Goal: Use online tool/utility: Utilize a website feature to perform a specific function

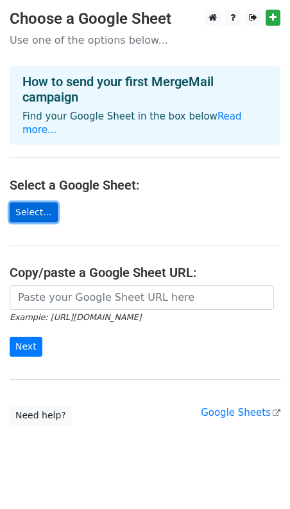
click at [40, 202] on link "Select..." at bounding box center [34, 212] width 48 height 20
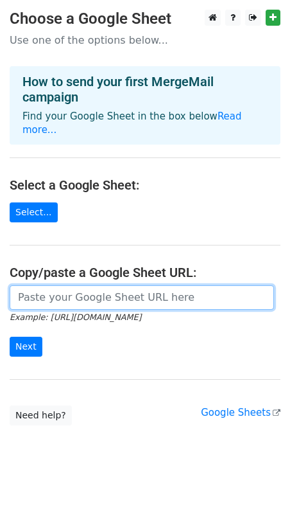
click at [37, 286] on input "url" at bounding box center [142, 297] width 265 height 24
paste input "[URL][DOMAIN_NAME][DOMAIN_NAME][DOMAIN_NAME][DOMAIN_NAME].."
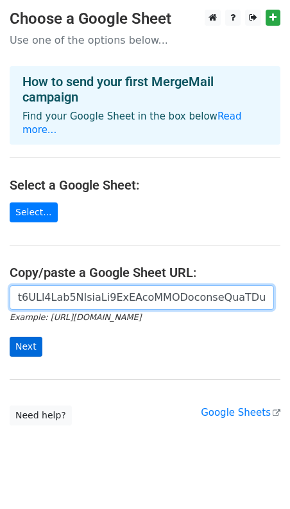
type input "[URL][DOMAIN_NAME][DOMAIN_NAME][DOMAIN_NAME][DOMAIN_NAME].."
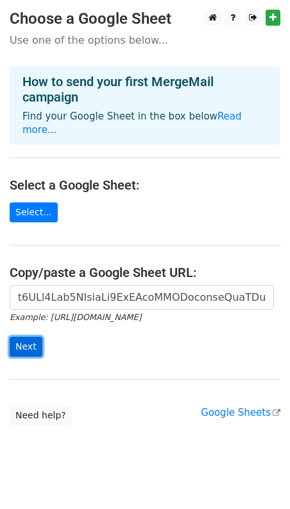
scroll to position [0, 0]
click at [30, 337] on input "Next" at bounding box center [26, 347] width 33 height 20
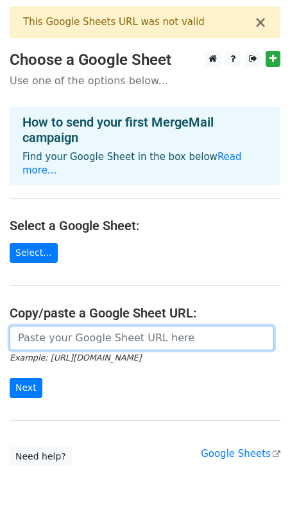
click at [42, 330] on input "url" at bounding box center [142, 338] width 265 height 24
paste input "https://docs.google.com/spreadsheets/d/1nbpehDFJLUg23M_f-ZHUMjmqQylIH3E4wxZbYt8…"
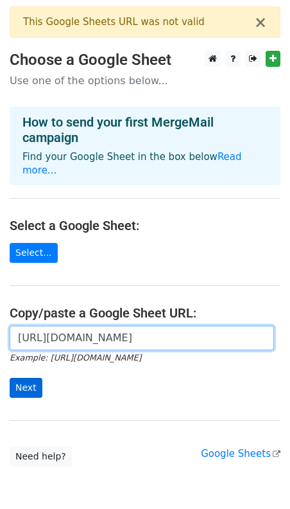
type input "https://docs.google.com/spreadsheets/d/1nbpehDFJLUg23M_f-ZHUMjmqQylIH3E4wxZbYt8…"
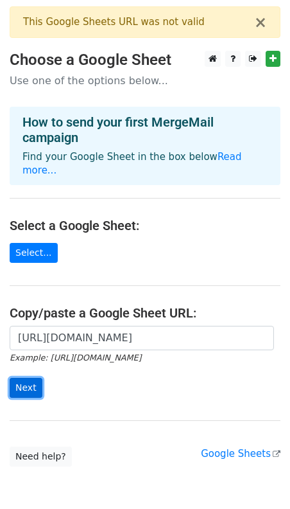
scroll to position [0, 0]
click at [27, 378] on input "Next" at bounding box center [26, 388] width 33 height 20
